Goal: Task Accomplishment & Management: Complete application form

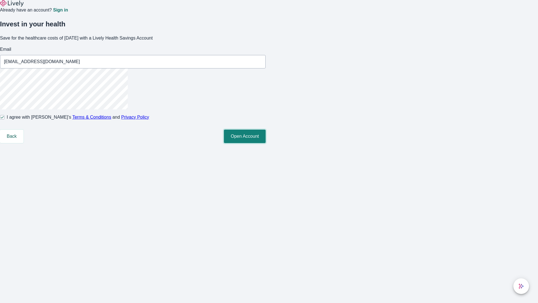
click at [266, 143] on button "Open Account" at bounding box center [245, 136] width 42 height 13
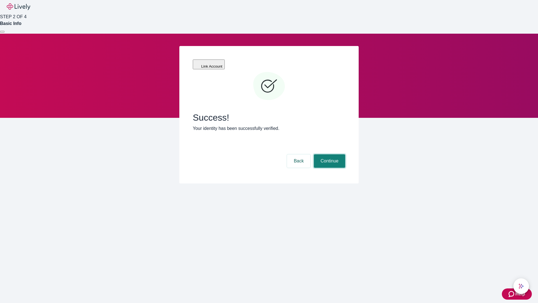
click at [329, 154] on button "Continue" at bounding box center [329, 160] width 31 height 13
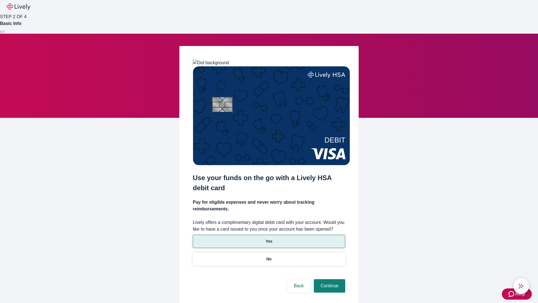
click at [269, 238] on p "Yes" at bounding box center [269, 241] width 7 height 6
click at [329, 279] on button "Continue" at bounding box center [329, 285] width 31 height 13
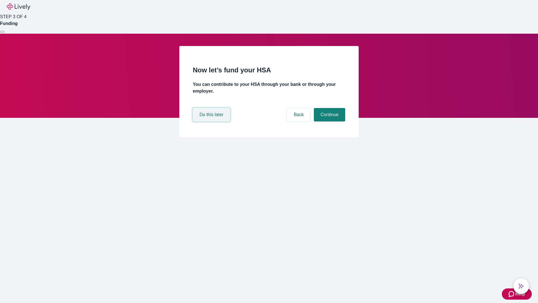
click at [212, 121] on button "Do this later" at bounding box center [211, 114] width 37 height 13
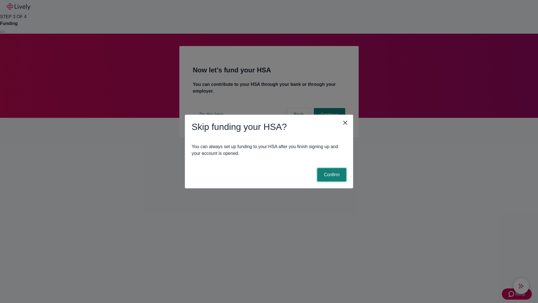
click at [331, 175] on button "Confirm" at bounding box center [331, 174] width 29 height 13
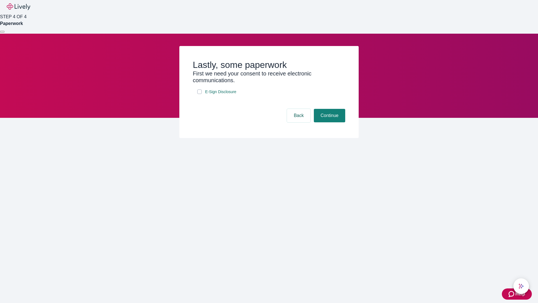
click at [200, 94] on input "E-Sign Disclosure" at bounding box center [199, 91] width 4 height 4
checkbox input "true"
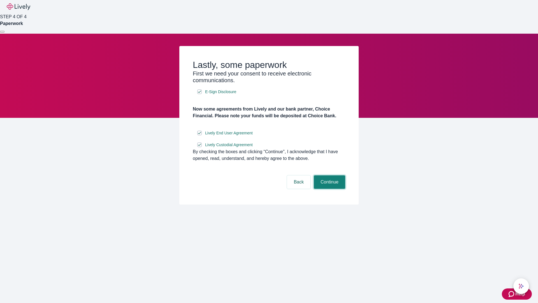
click at [329, 189] on button "Continue" at bounding box center [329, 181] width 31 height 13
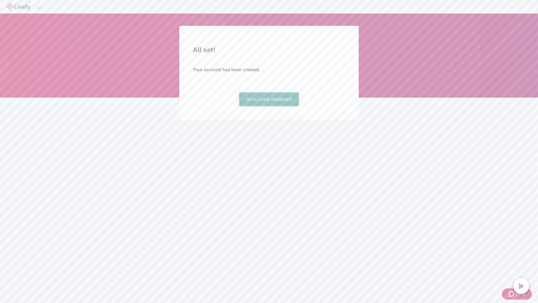
click at [269, 106] on link "Go to Lively dashboard" at bounding box center [269, 99] width 60 height 13
